Goal: Information Seeking & Learning: Learn about a topic

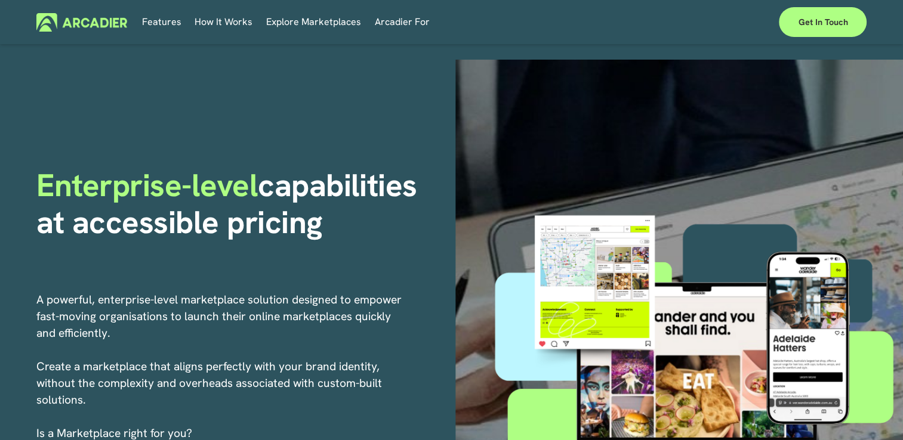
click at [327, 19] on link "Explore Marketplaces" at bounding box center [313, 22] width 95 height 18
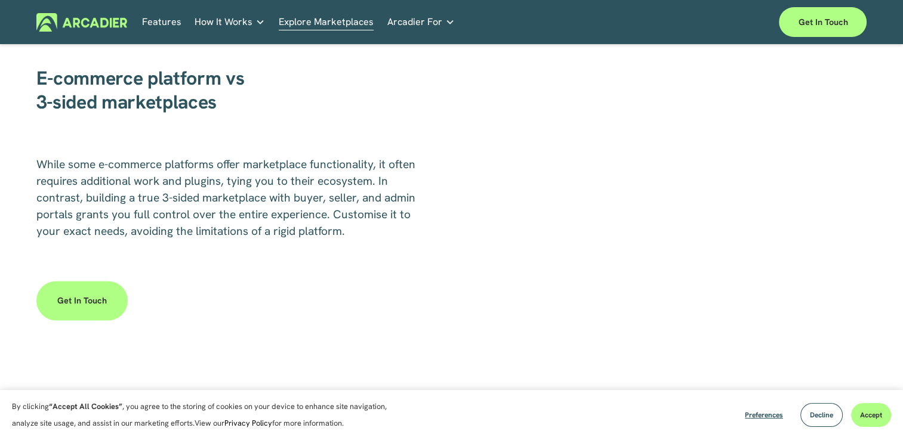
scroll to position [1670, 0]
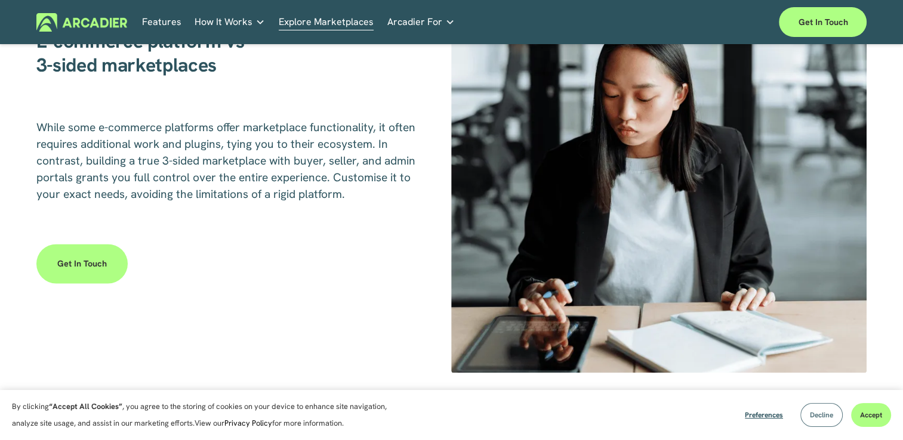
click at [821, 421] on button "Decline" at bounding box center [821, 415] width 42 height 24
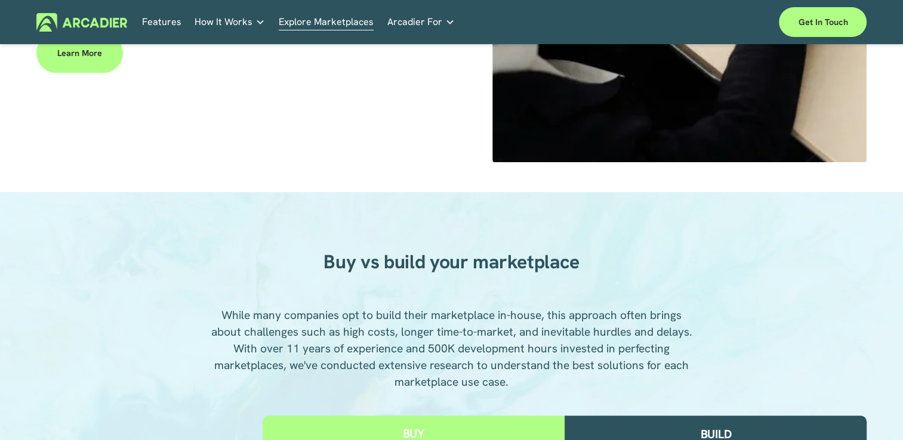
scroll to position [0, 0]
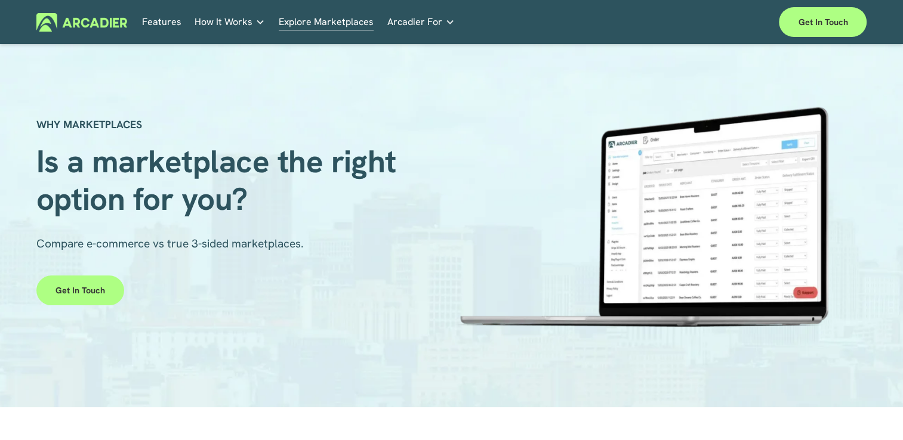
click at [0, 0] on p "Read about game-changing marketplace solutions." at bounding box center [0, 0] width 0 height 0
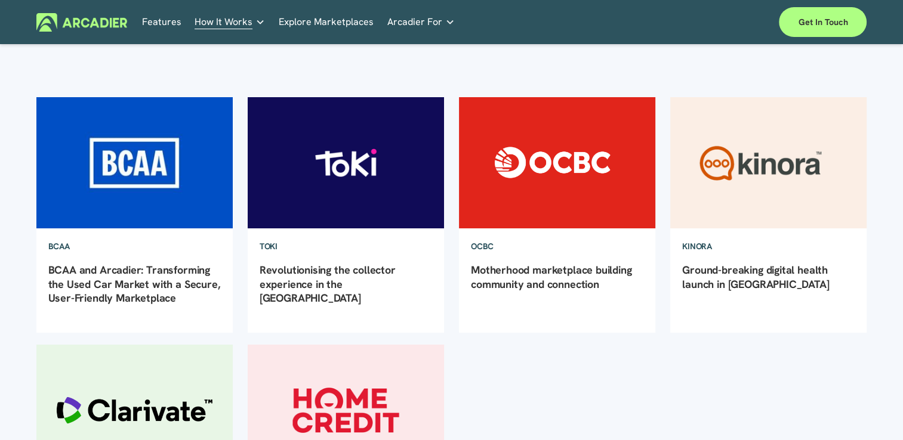
scroll to position [60, 0]
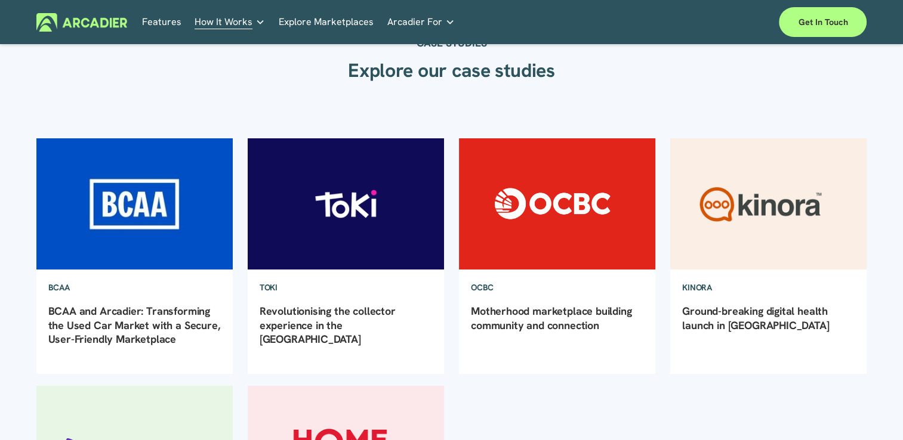
click at [177, 192] on img at bounding box center [134, 204] width 199 height 133
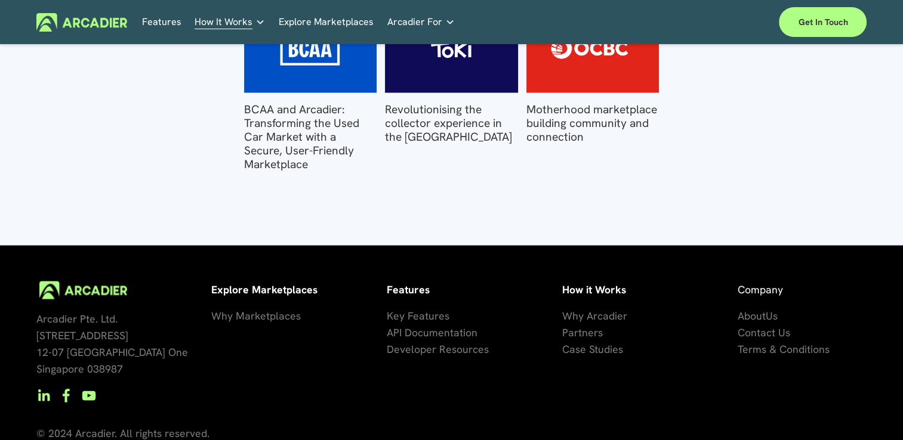
scroll to position [2361, 0]
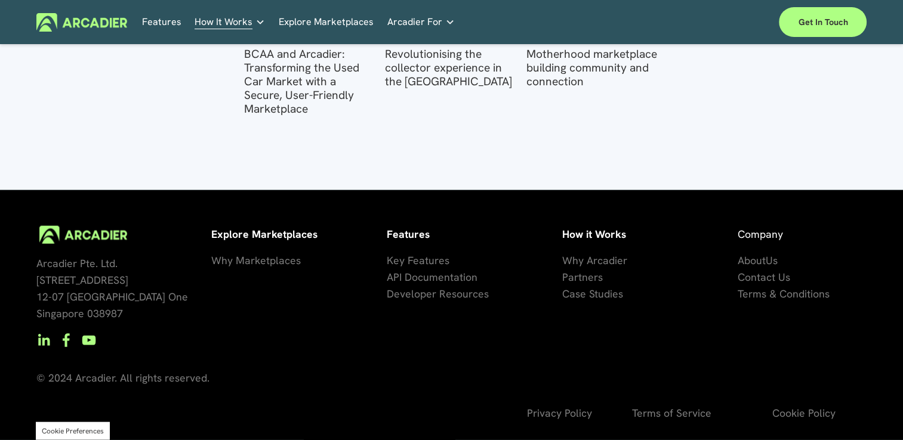
click at [752, 259] on span "About" at bounding box center [751, 261] width 28 height 14
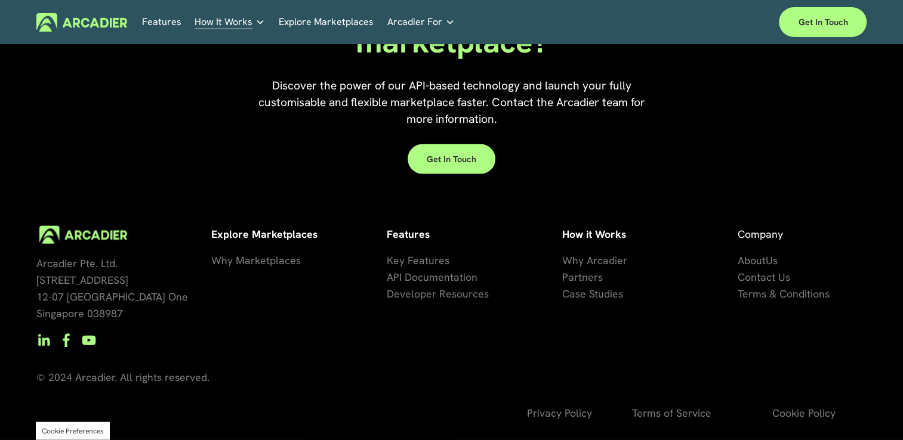
scroll to position [2534, 0]
